Goal: Information Seeking & Learning: Learn about a topic

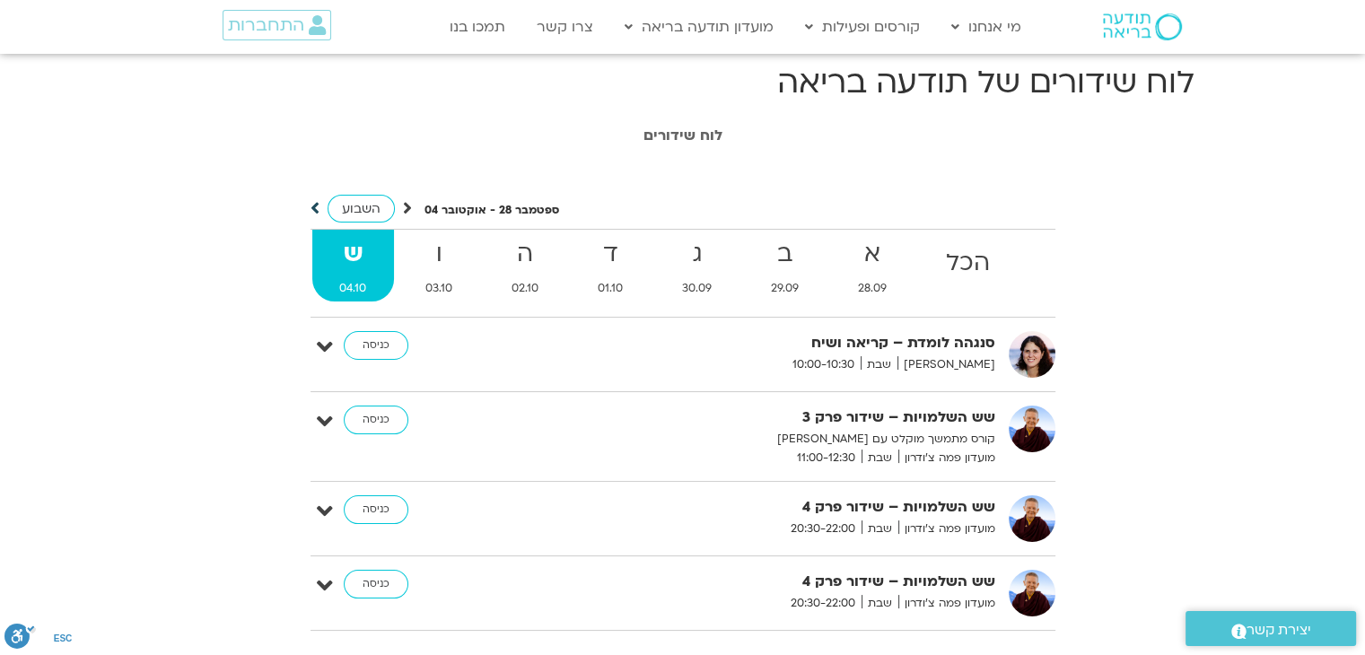
click at [311, 205] on icon at bounding box center [315, 208] width 9 height 18
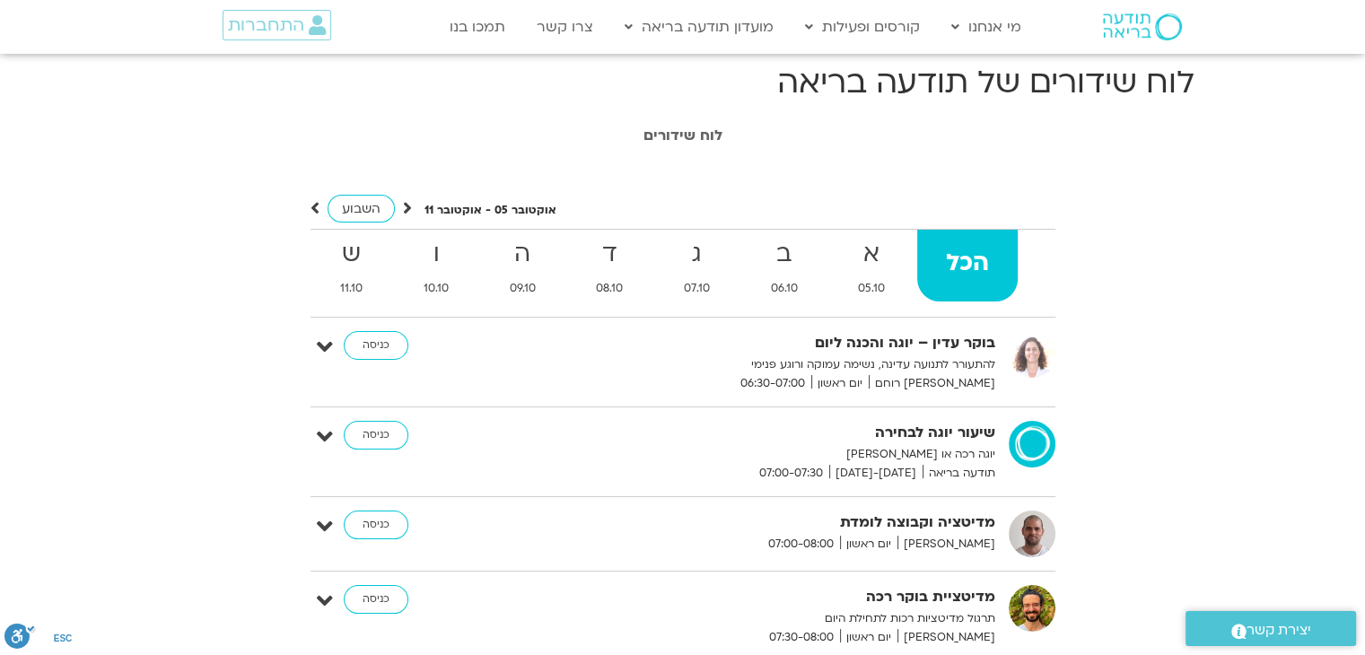
click at [313, 206] on icon at bounding box center [315, 208] width 9 height 18
click at [403, 204] on icon at bounding box center [407, 208] width 9 height 18
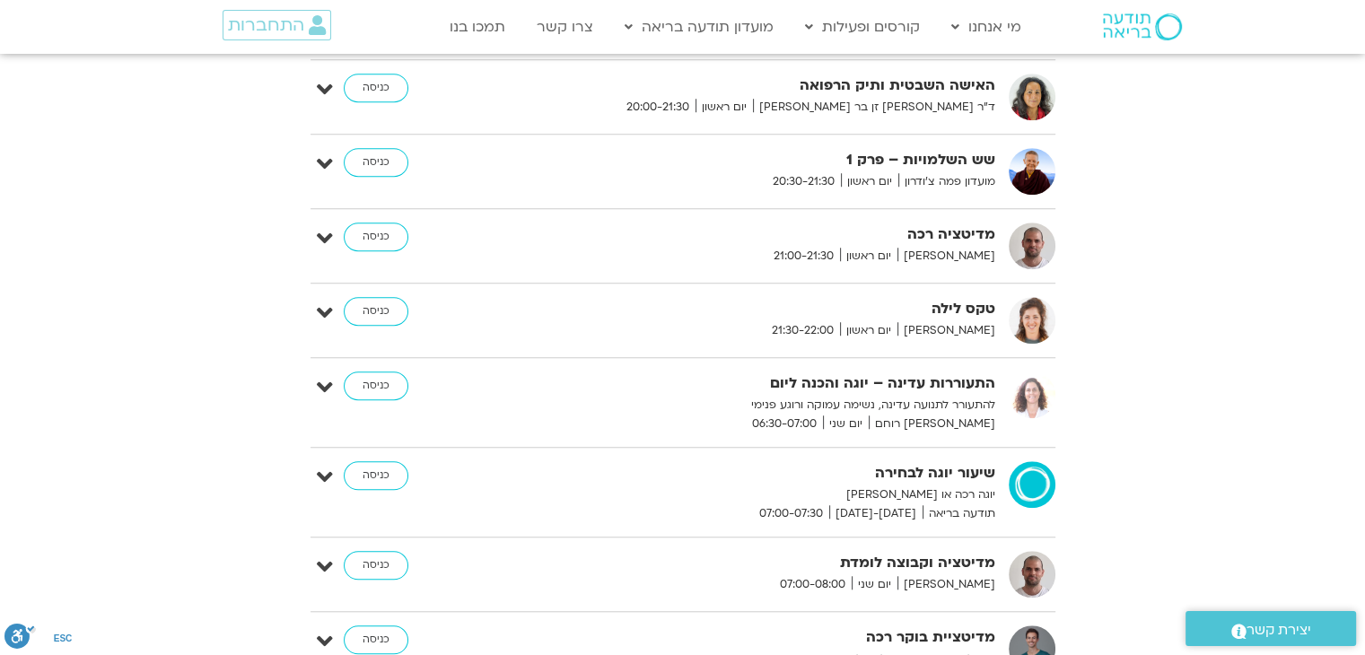
scroll to position [1436, 0]
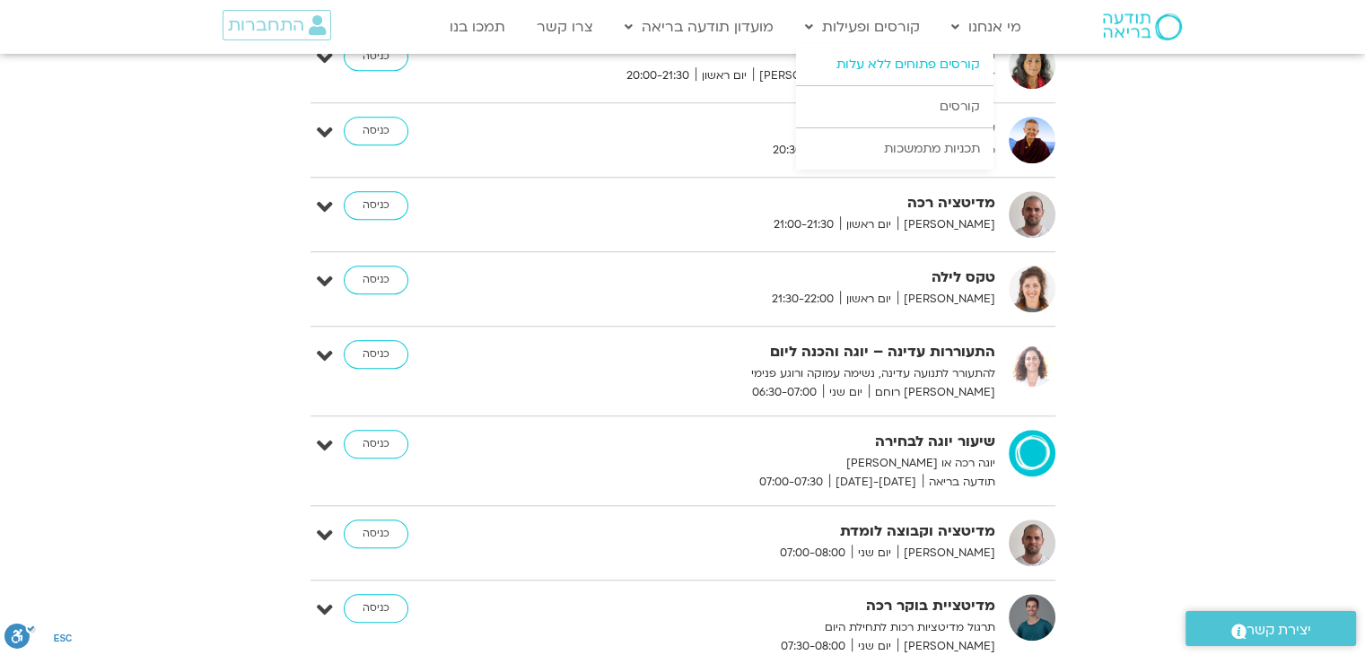
click at [856, 60] on link "קורסים פתוחים ללא עלות" at bounding box center [894, 64] width 197 height 41
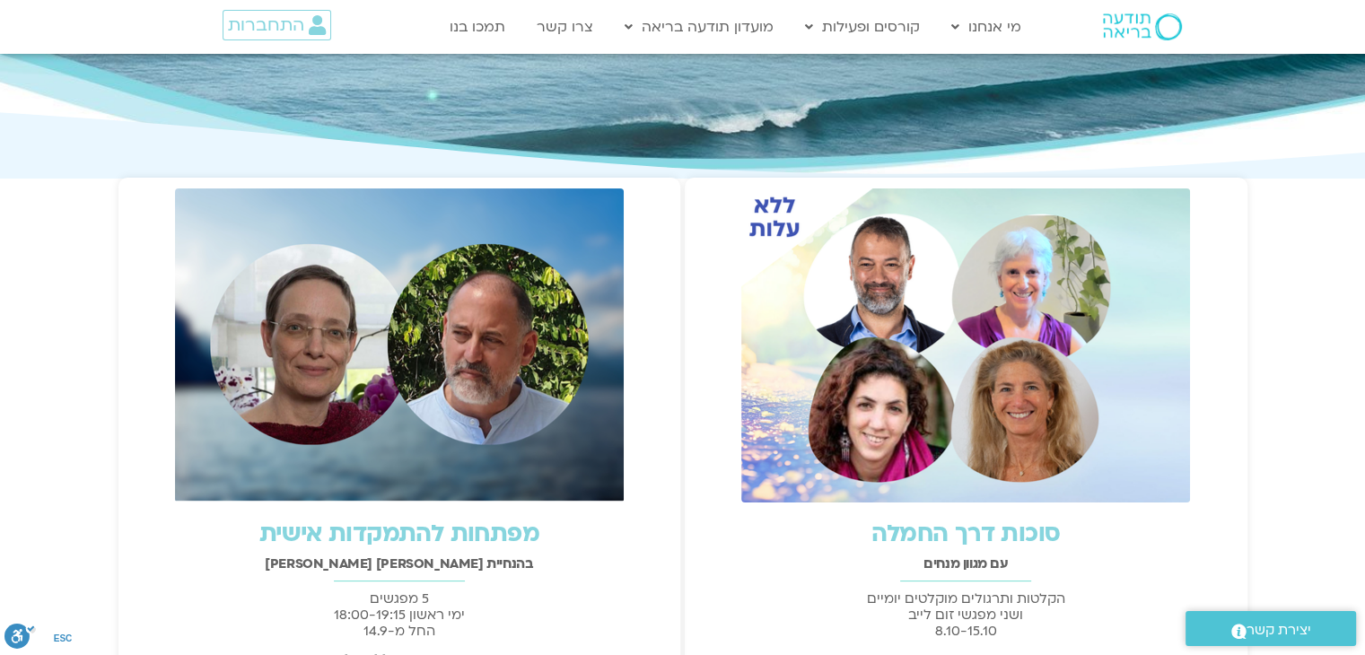
scroll to position [269, 0]
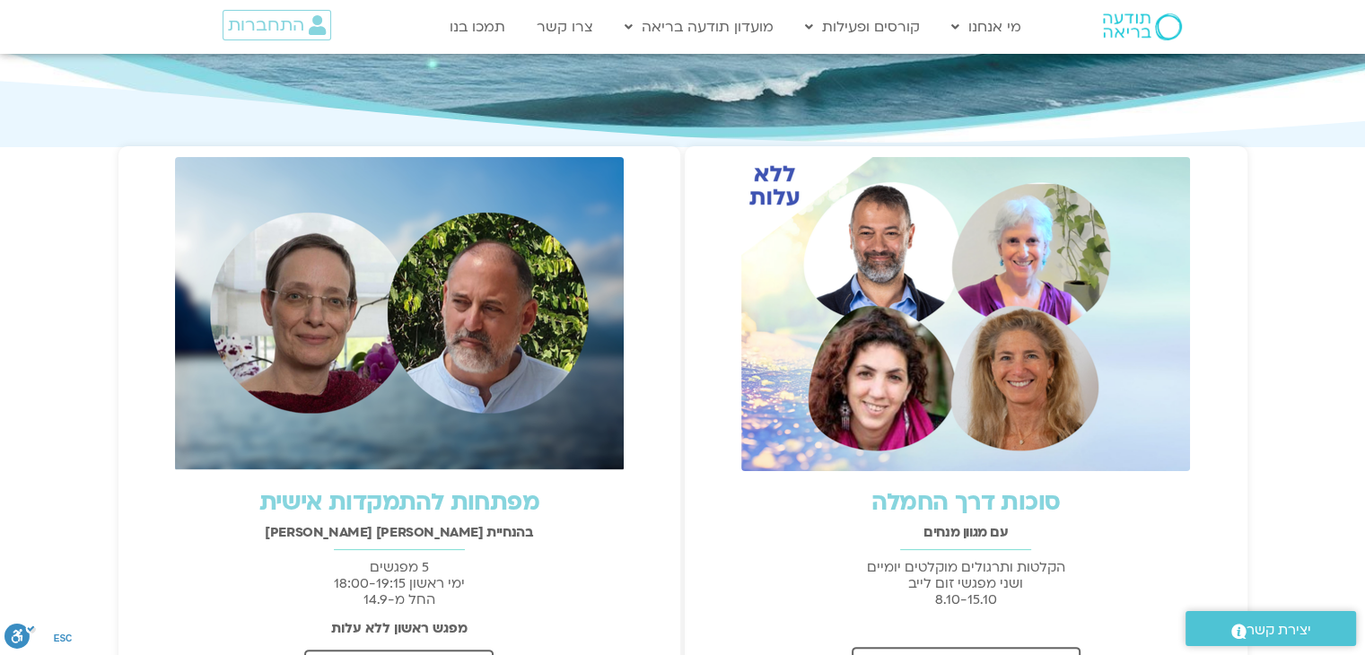
click at [919, 374] on img at bounding box center [965, 314] width 449 height 314
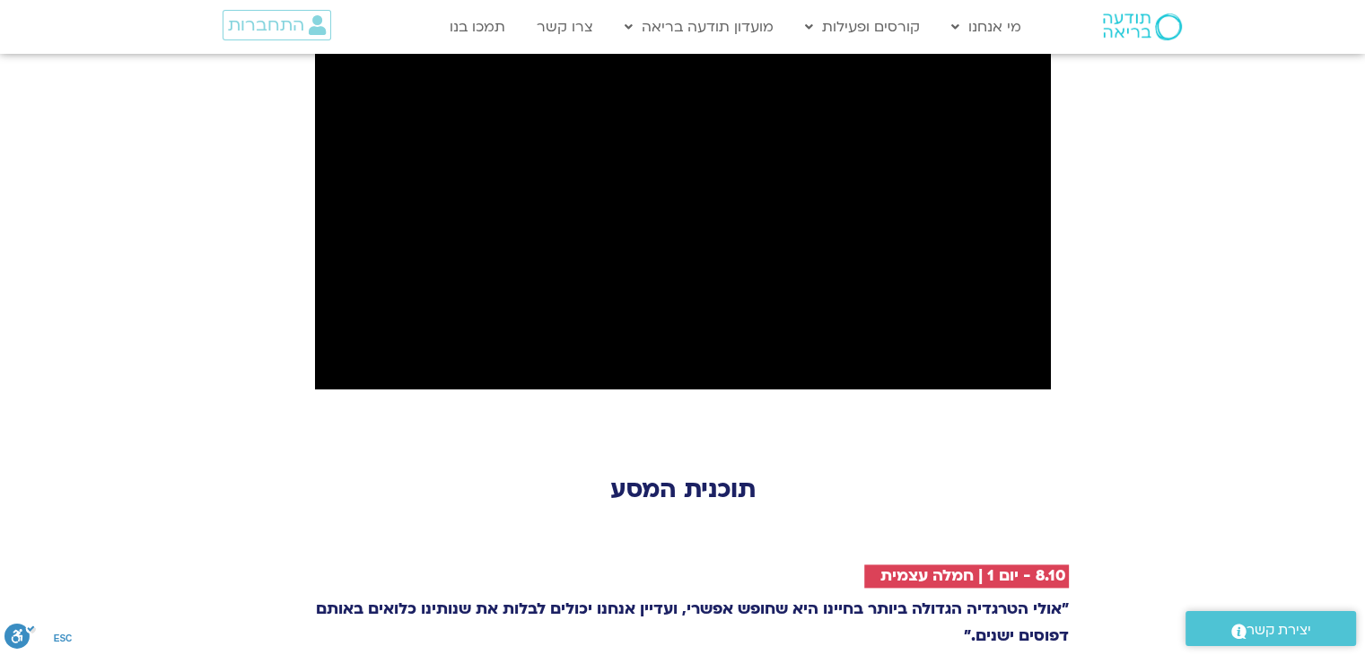
scroll to position [2244, 0]
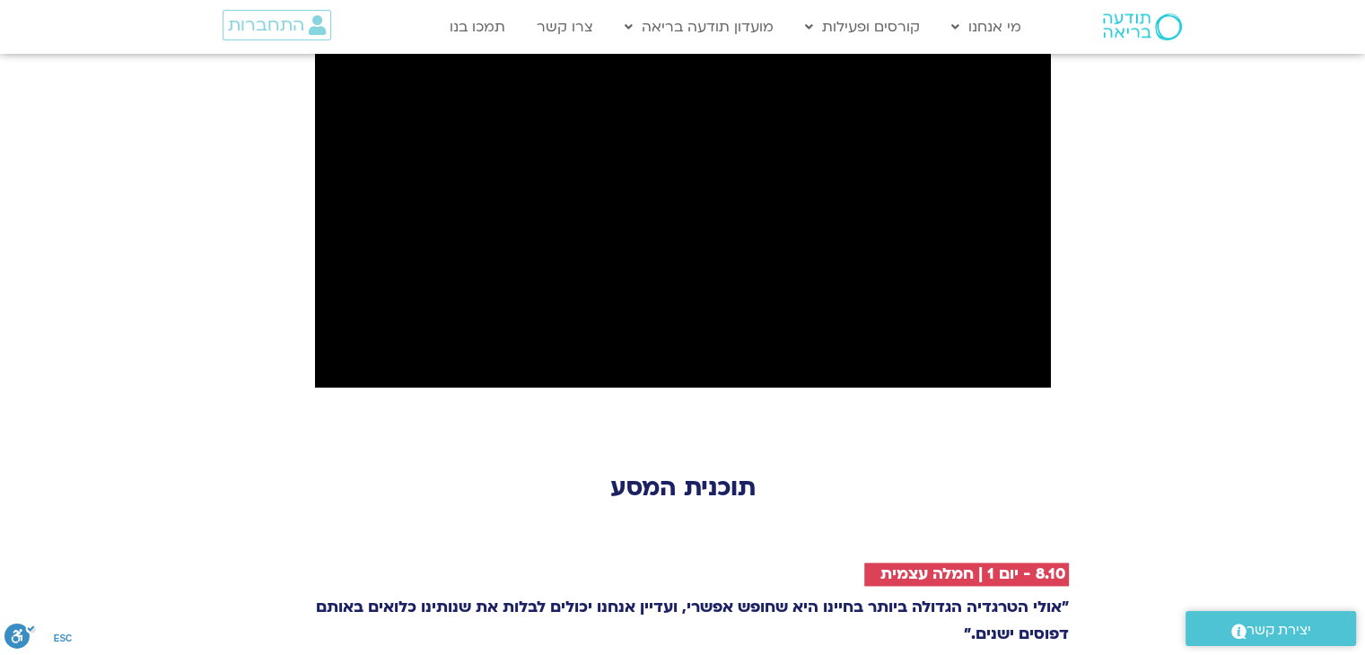
click at [0, 180] on section "״היכולת לחוש באמת את הפגיעות של אחרים ואת הטוב הבסיסי ולהרגיש את החיבור בדרך הז…" at bounding box center [682, 167] width 1365 height 637
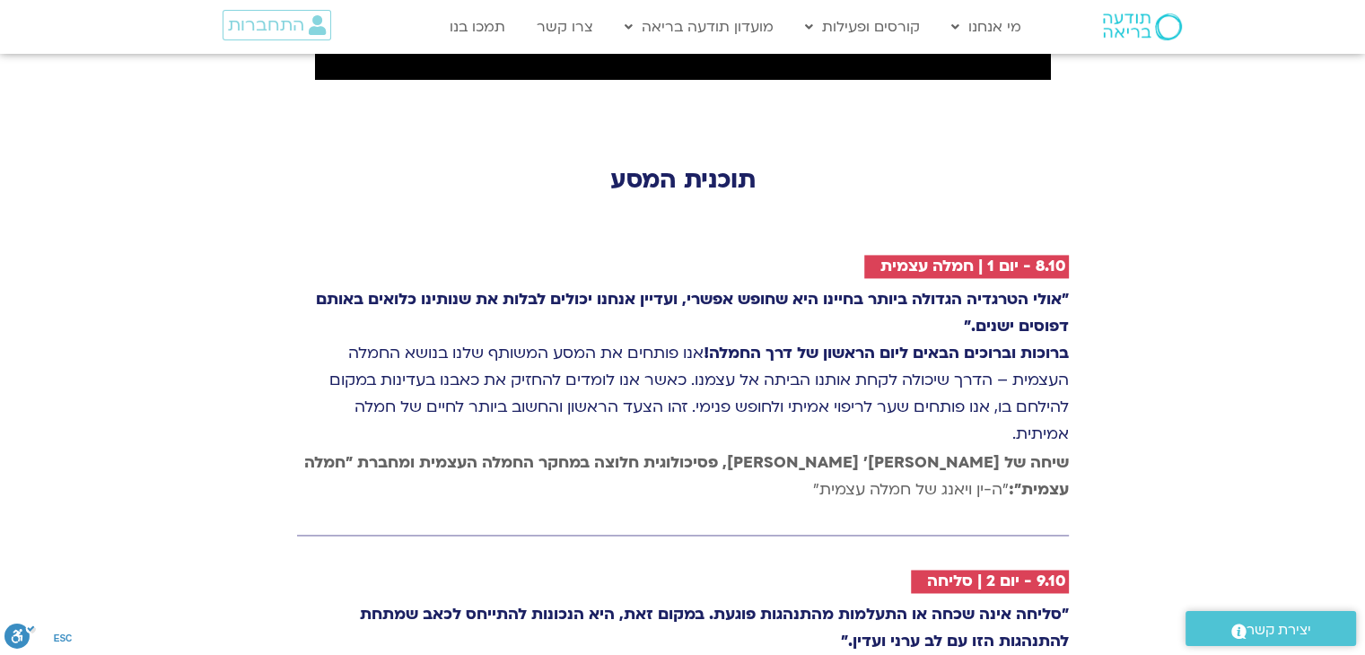
scroll to position [2603, 0]
